Goal: Task Accomplishment & Management: Complete application form

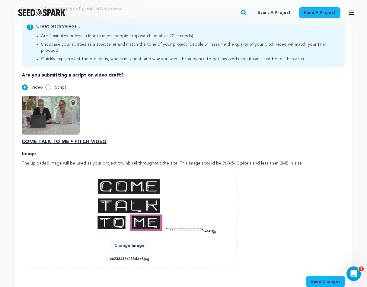
scroll to position [0, 46]
drag, startPoint x: 81, startPoint y: 107, endPoint x: 30, endPoint y: 60, distance: 69.5
click at [30, 60] on div "Pitch video Your pitch video is one of the trickiest and most important things …" at bounding box center [184, 122] width 324 height 330
click at [224, 207] on div "0 % 0 % Change Image c6236413c083decf.jpg" at bounding box center [129, 219] width 203 height 87
click at [330, 276] on button "Save Changes" at bounding box center [326, 281] width 40 height 11
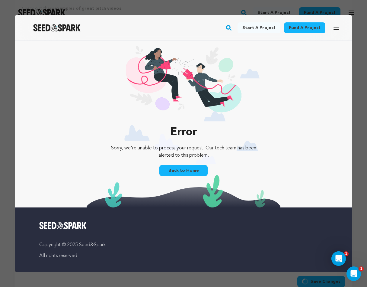
scroll to position [0, 0]
click at [180, 168] on link "Back to Home" at bounding box center [184, 170] width 48 height 11
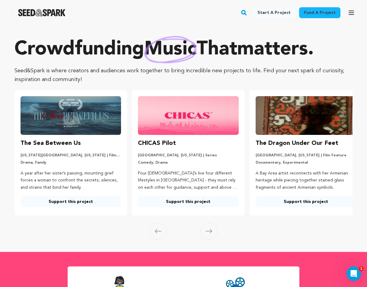
click at [347, 14] on button "Open main menu" at bounding box center [352, 13] width 12 height 12
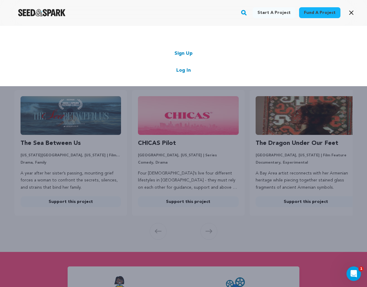
click at [183, 73] on link "Log In" at bounding box center [183, 70] width 15 height 7
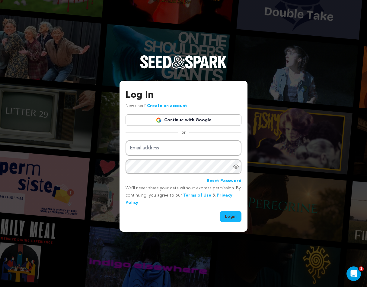
click at [179, 121] on link "Continue with Google" at bounding box center [184, 119] width 116 height 11
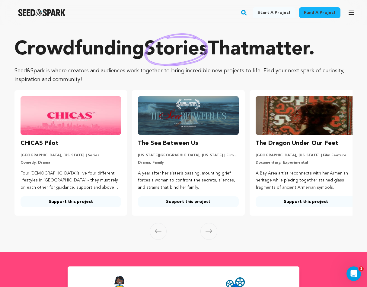
click at [348, 11] on button "Open main menu" at bounding box center [352, 13] width 12 height 12
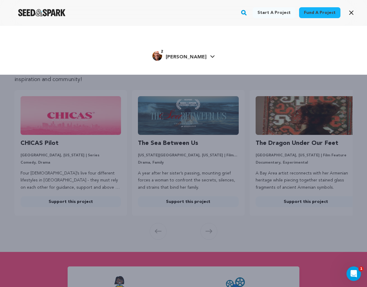
click at [192, 56] on span "[PERSON_NAME]" at bounding box center [186, 57] width 41 height 5
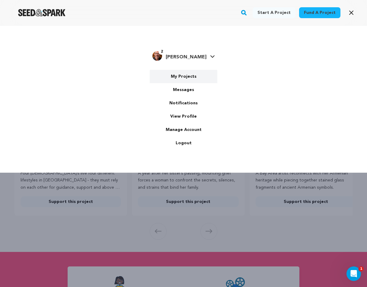
click at [189, 78] on link "My Projects" at bounding box center [184, 76] width 68 height 13
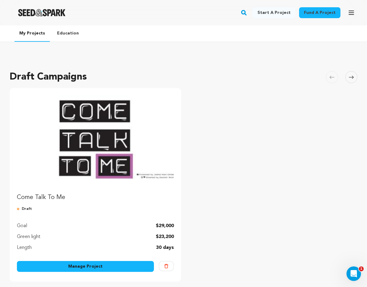
click at [131, 154] on img "Fund Come Talk To Me" at bounding box center [95, 139] width 157 height 88
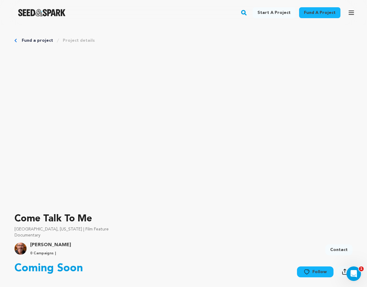
click at [30, 39] on link "Fund a project" at bounding box center [37, 40] width 31 height 6
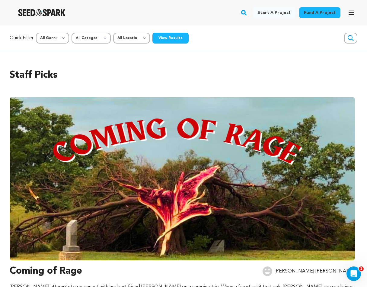
click at [351, 12] on icon "button" at bounding box center [351, 12] width 7 height 7
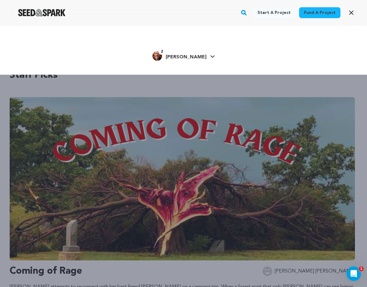
click at [195, 56] on span "[PERSON_NAME]" at bounding box center [186, 57] width 41 height 5
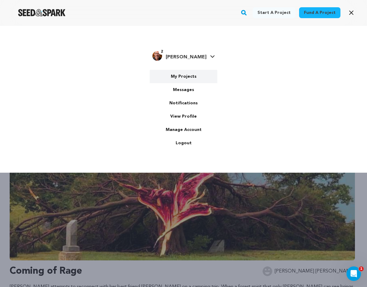
click at [181, 80] on link "My Projects" at bounding box center [184, 76] width 68 height 13
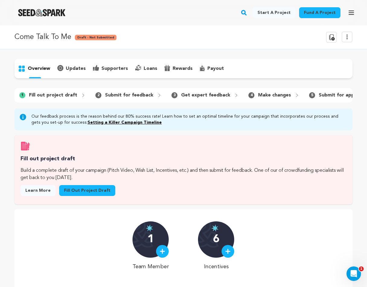
click at [89, 190] on link "Fill out project draft" at bounding box center [87, 190] width 56 height 11
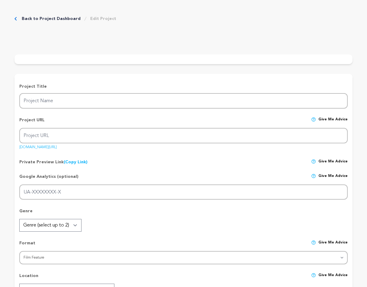
type input "Come Talk To Me"
type input "come-talk-to-me"
type input "“Come Talk To Me” explores how Parkinson's disease impacts speech and relations…"
type textarea "“Come Talk To Me” follows [PERSON_NAME] disease (PD) activist [PERSON_NAME], he…"
type textarea "“Come Talk To Me” profiles people with [PERSON_NAME] (PwP) who are finding ways…"
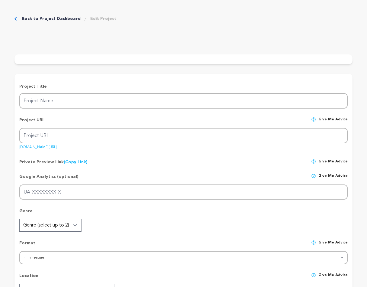
type textarea "FilmNorth"
radio input "true"
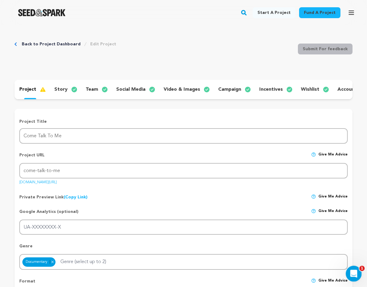
click at [355, 271] on icon "Open Intercom Messenger" at bounding box center [353, 273] width 10 height 10
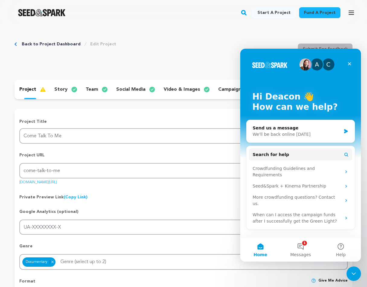
click at [212, 205] on div "Google Analytics (optional) Give me advice UA-XXXXXXXX-X" at bounding box center [183, 219] width 329 height 31
click at [352, 64] on div "Close" at bounding box center [350, 63] width 11 height 11
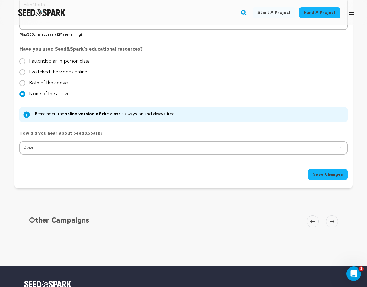
scroll to position [618, 0]
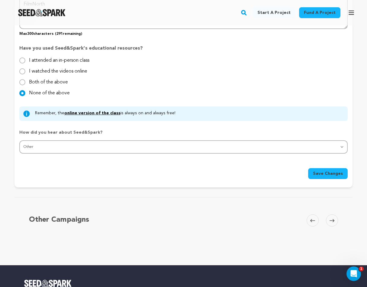
click at [334, 170] on span "Save Changes" at bounding box center [328, 173] width 30 height 6
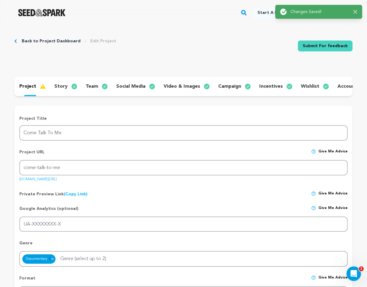
scroll to position [0, 0]
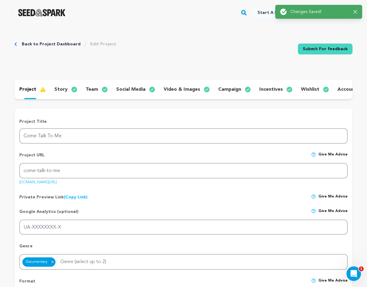
click at [42, 90] on img at bounding box center [45, 89] width 11 height 7
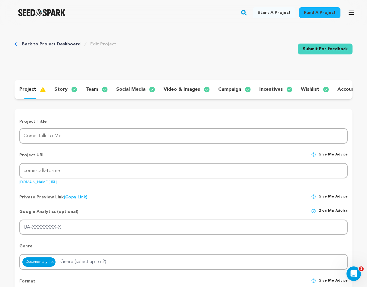
click at [57, 183] on link "seedandspark.com/fund/come-talk-to-me" at bounding box center [37, 181] width 37 height 6
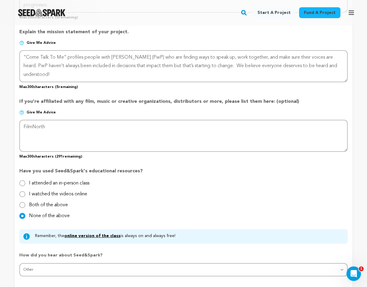
scroll to position [497, 0]
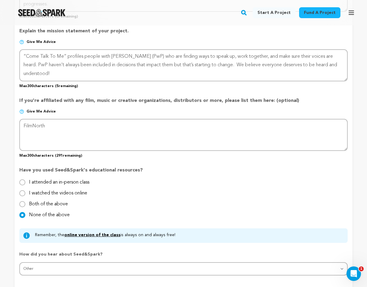
click at [22, 190] on input "I watched the videos online" at bounding box center [22, 193] width 6 height 6
radio input "true"
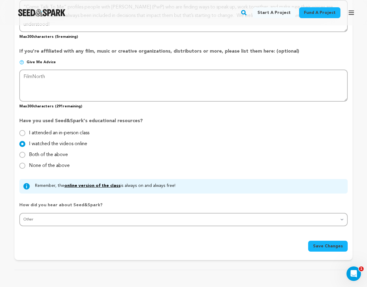
scroll to position [548, 0]
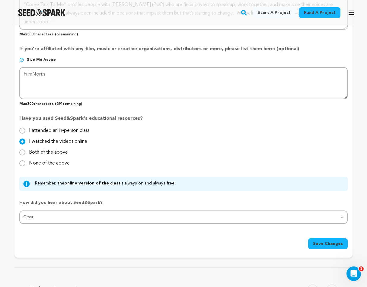
click at [332, 241] on span "Save Changes" at bounding box center [328, 244] width 30 height 6
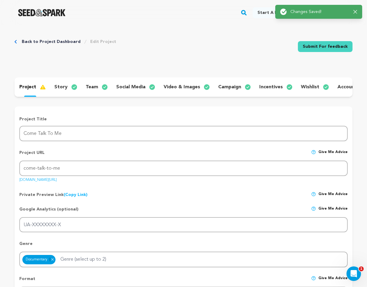
scroll to position [0, 0]
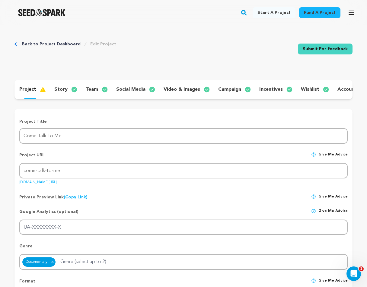
click at [327, 49] on link "Submit For feedback" at bounding box center [325, 49] width 55 height 11
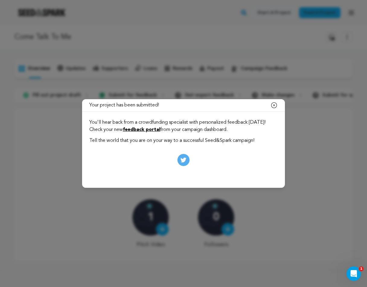
click at [273, 106] on icon "button" at bounding box center [274, 105] width 7 height 7
